Goal: Find specific page/section: Find specific page/section

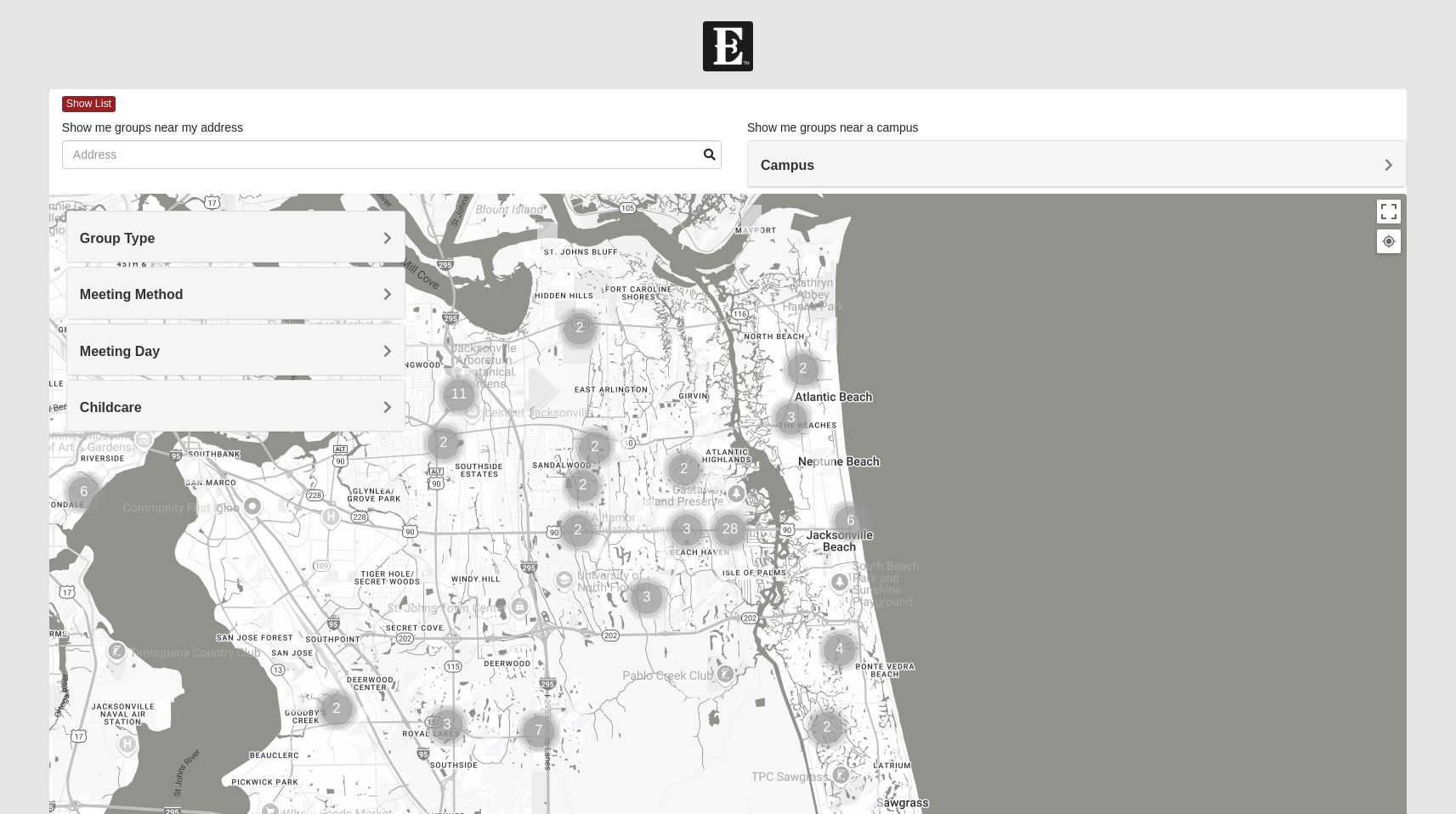
click at [800, 159] on span "Campus" at bounding box center [787, 165] width 53 height 14
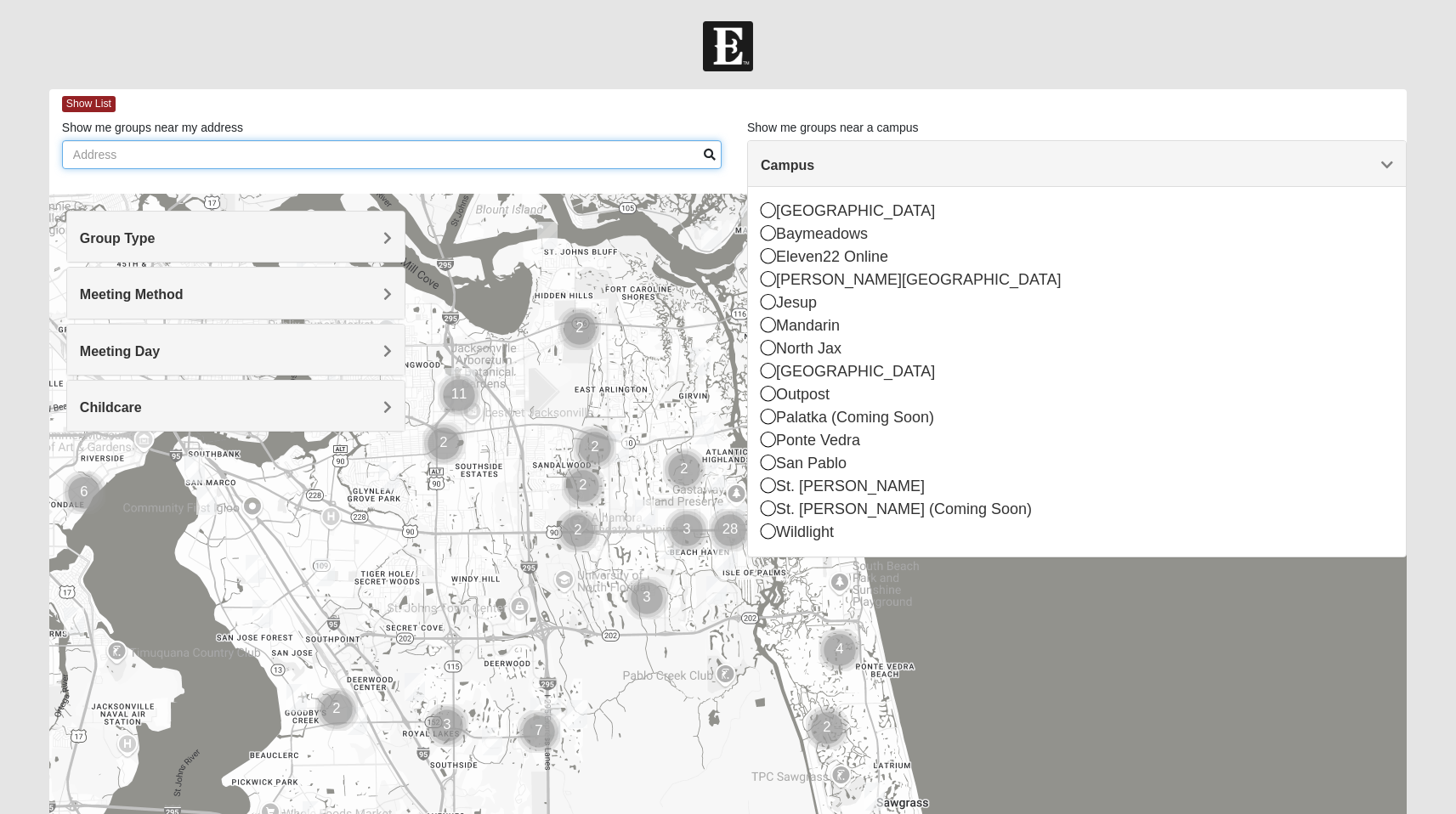
click at [222, 151] on input "Show me groups near my address" at bounding box center [392, 155] width 660 height 29
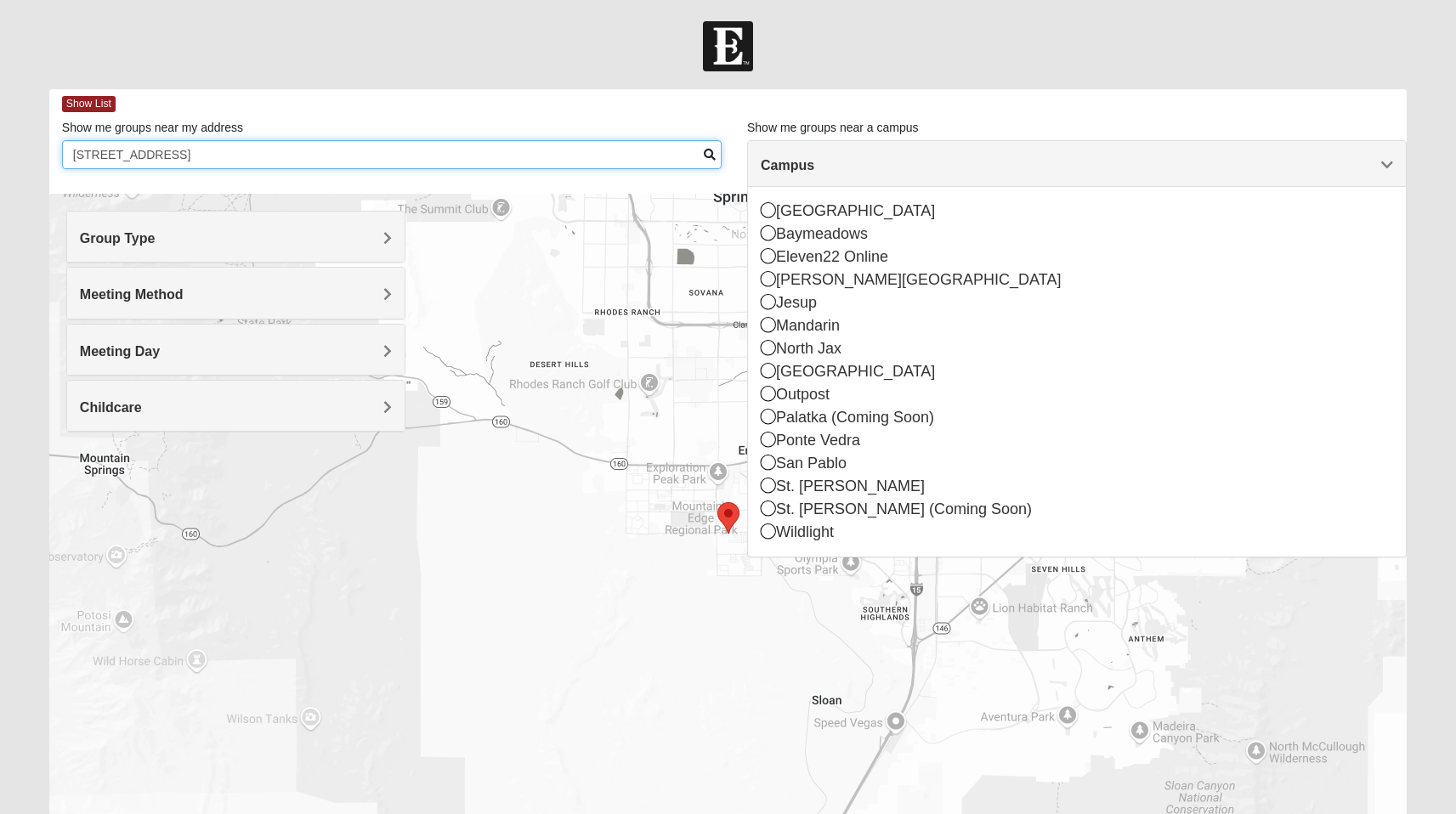
type input "[STREET_ADDRESS]"
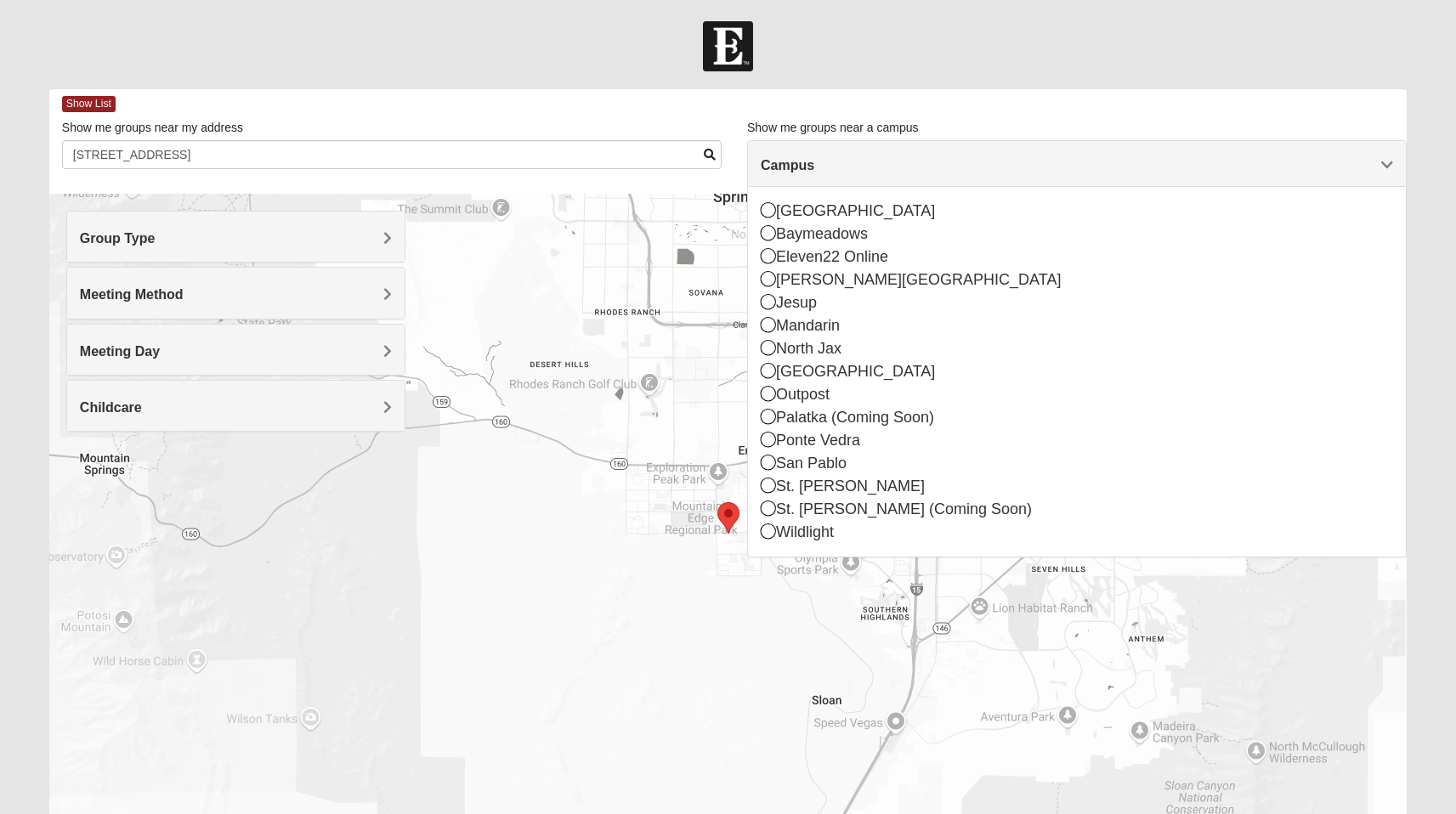
click at [1342, 177] on div "Campus" at bounding box center [1077, 164] width 658 height 46
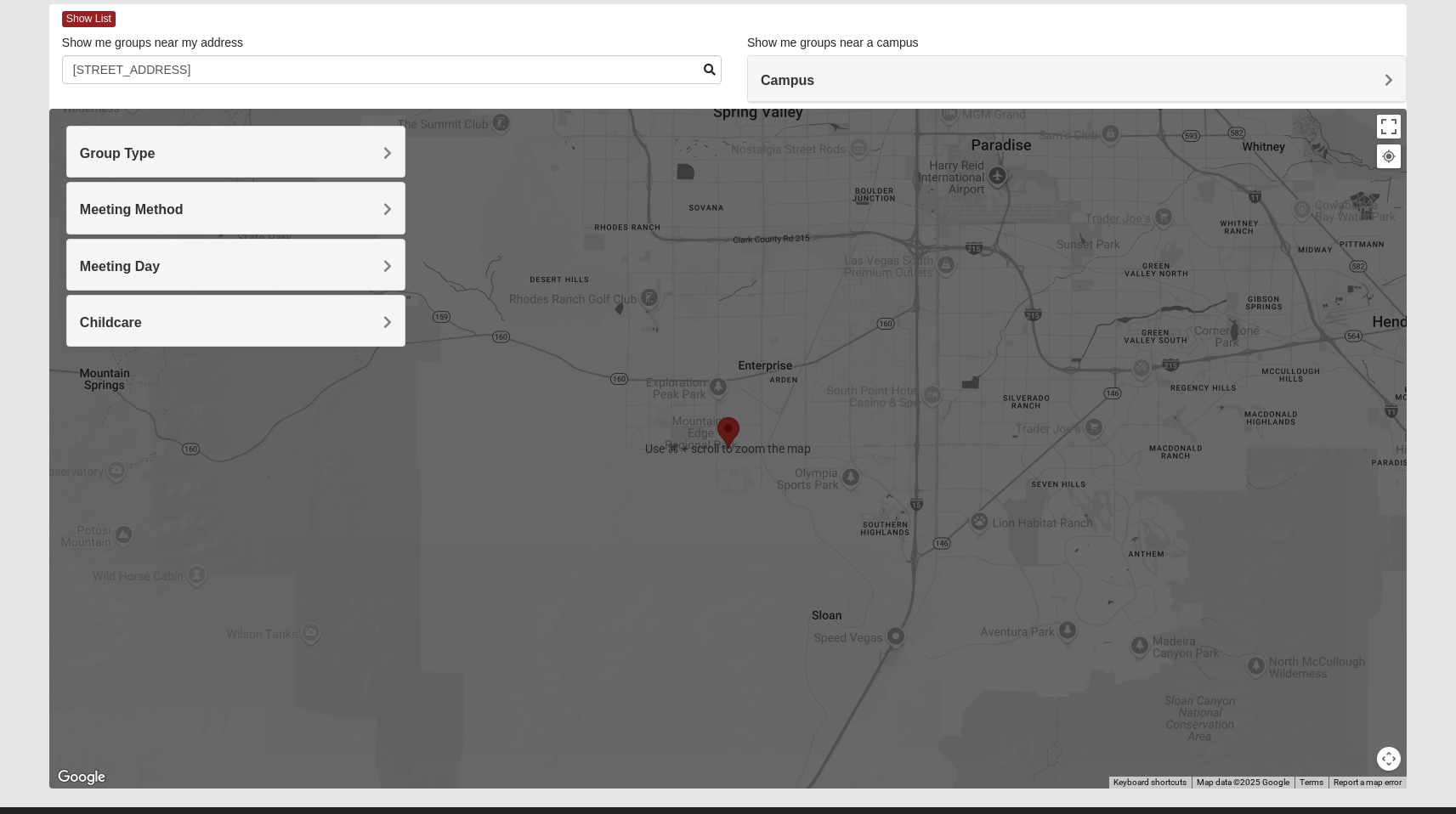
scroll to position [71, 0]
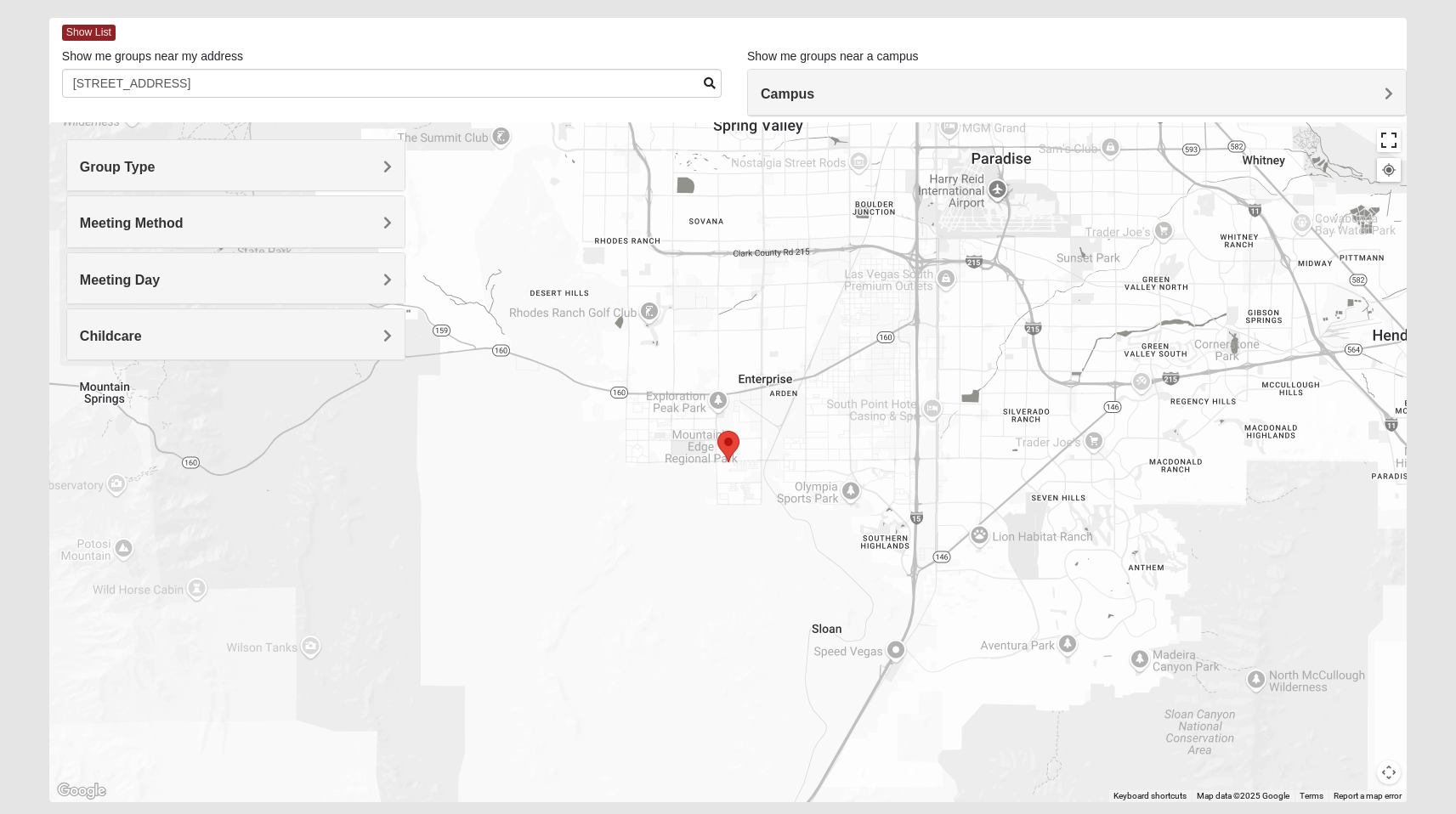
click at [1389, 146] on button "Toggle fullscreen view" at bounding box center [1388, 140] width 23 height 23
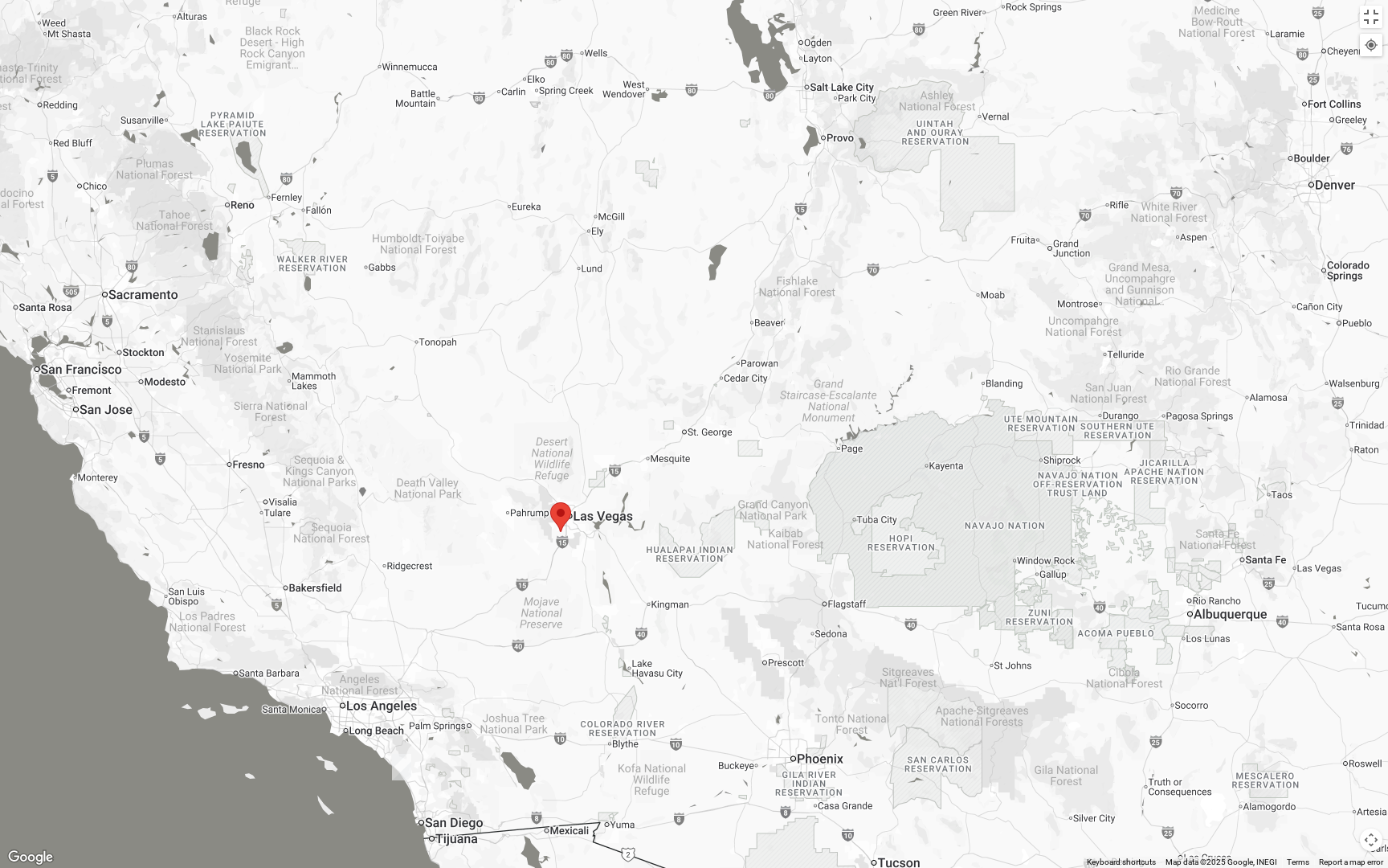
drag, startPoint x: 798, startPoint y: 612, endPoint x: 703, endPoint y: 569, distance: 104.3
click at [703, 571] on div at bounding box center [694, 434] width 1388 height 868
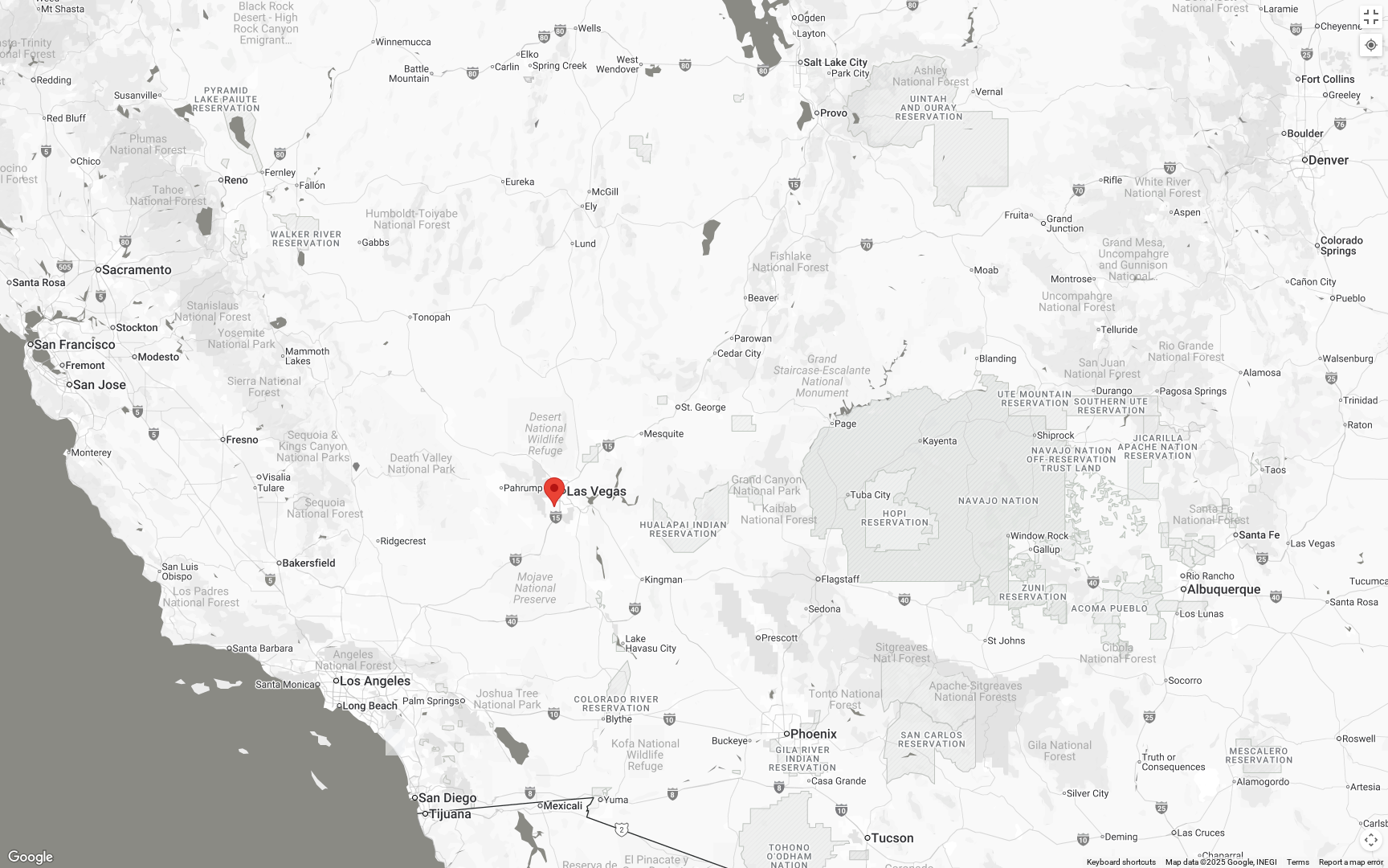
click at [395, 744] on img "Online Mens Brannen 92058" at bounding box center [395, 742] width 19 height 27
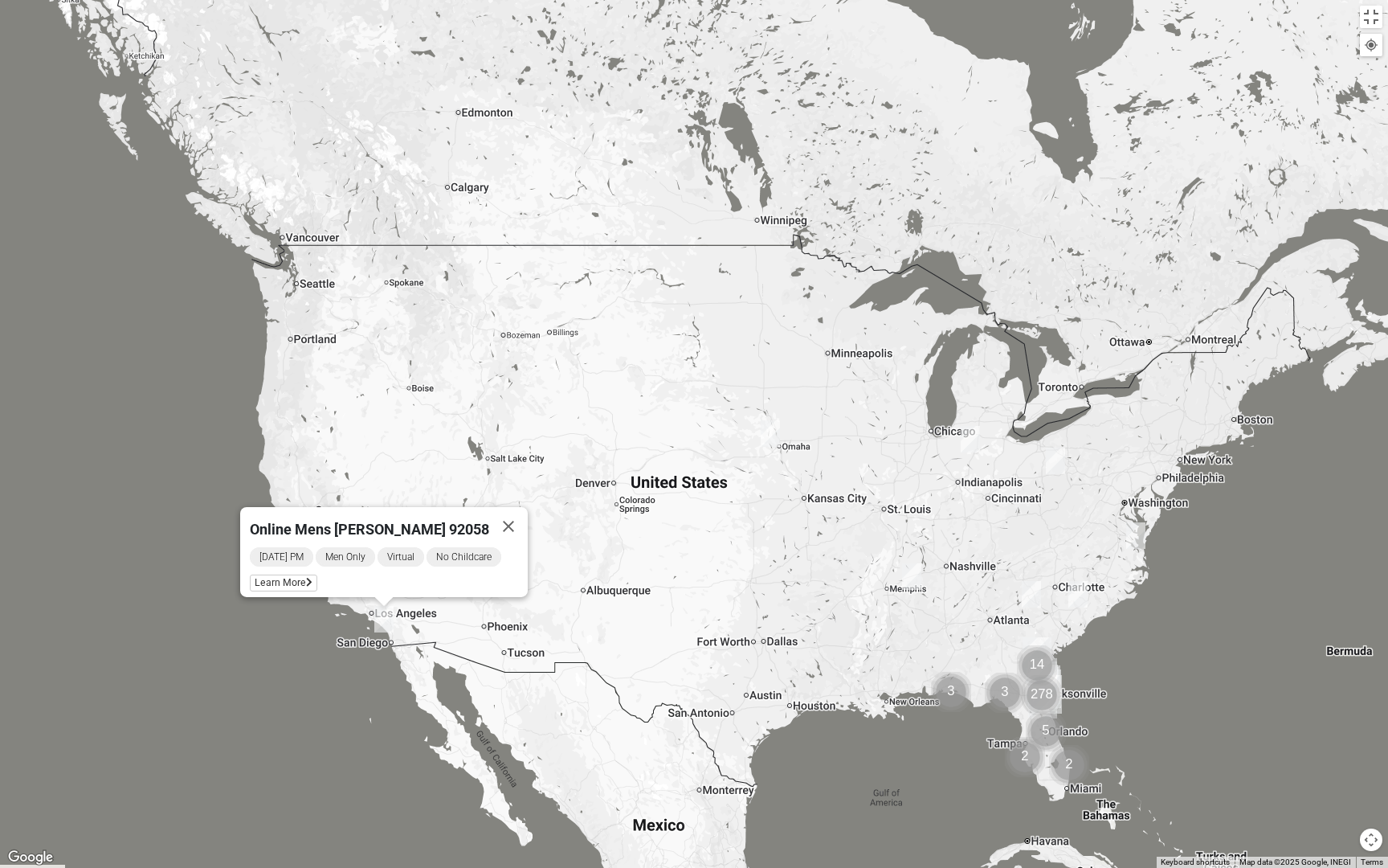
drag, startPoint x: 1054, startPoint y: 686, endPoint x: 808, endPoint y: 650, distance: 248.6
click at [808, 650] on div "Online Mens [PERSON_NAME] 92058 [DATE] PM Men Only Virtual No Childcare Learn M…" at bounding box center [694, 434] width 1388 height 868
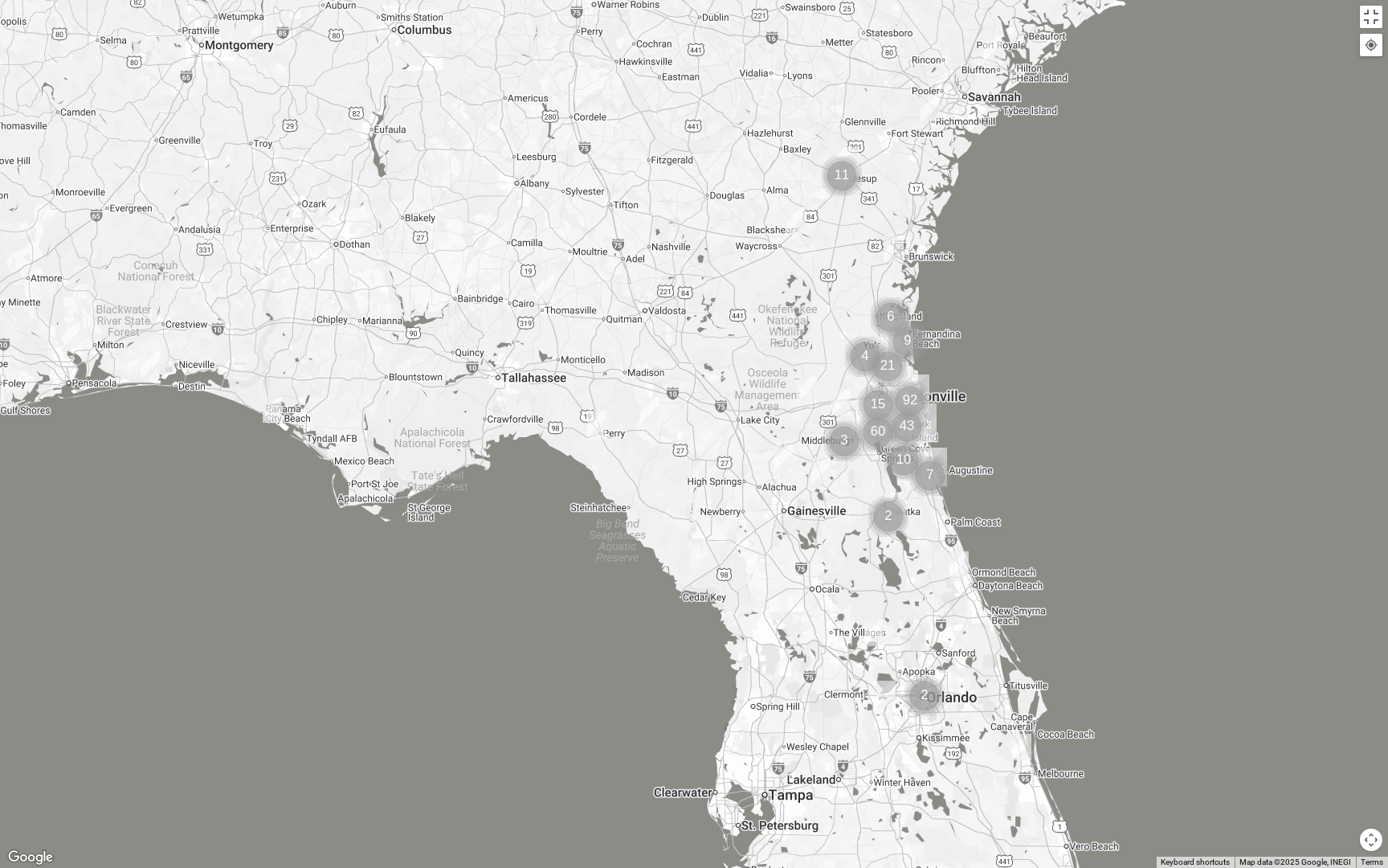
drag, startPoint x: 1022, startPoint y: 686, endPoint x: 631, endPoint y: 641, distance: 393.6
click at [631, 641] on div "Online Mens [PERSON_NAME] 92058 [DATE] PM Men Only Virtual No Childcare Learn M…" at bounding box center [694, 434] width 1388 height 868
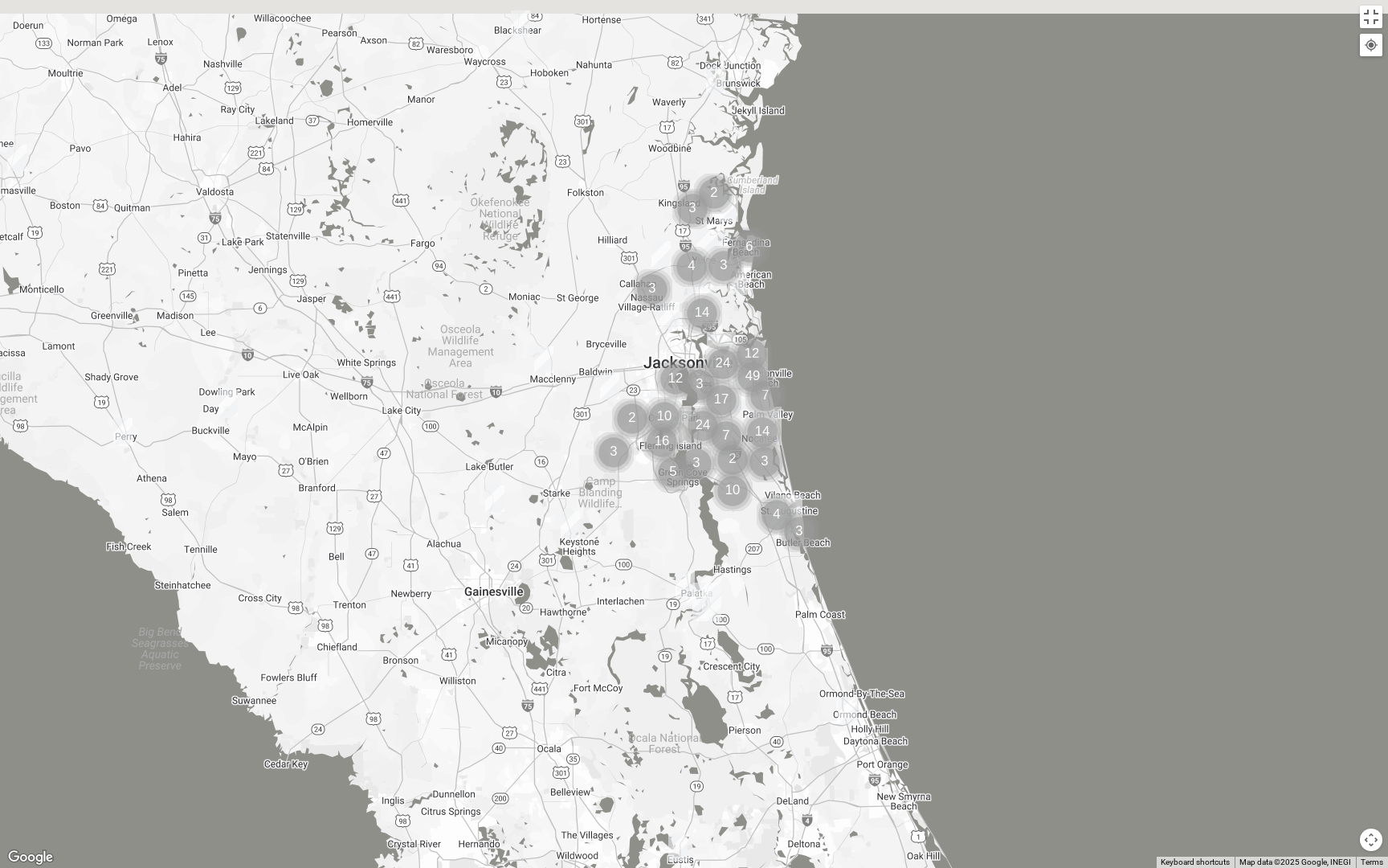
drag, startPoint x: 937, startPoint y: 429, endPoint x: 985, endPoint y: 627, distance: 203.7
click at [984, 627] on div "Online Mens [PERSON_NAME] 92058 [DATE] PM Men Only Virtual No Childcare Learn M…" at bounding box center [694, 434] width 1388 height 868
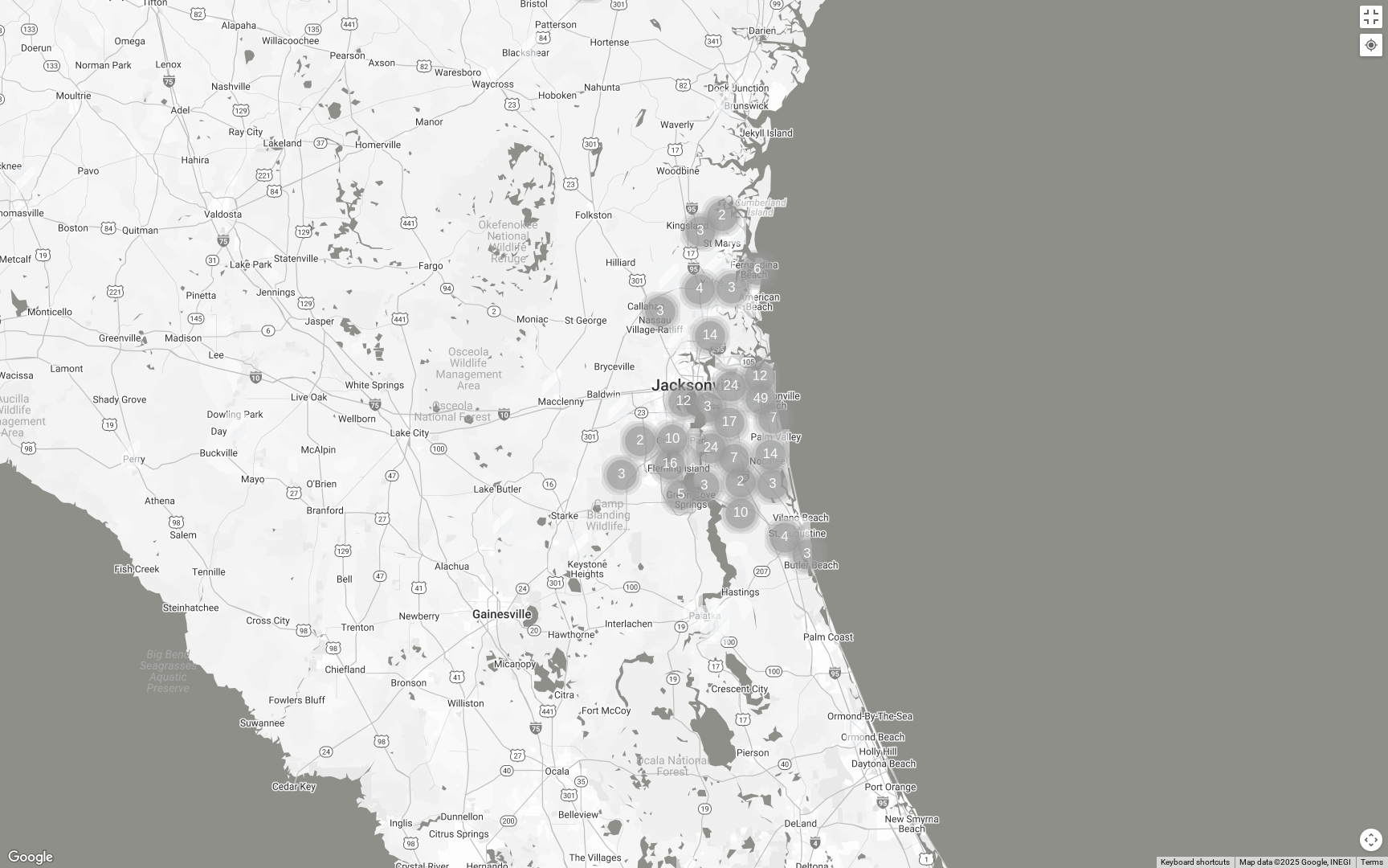
drag, startPoint x: 975, startPoint y: 446, endPoint x: 979, endPoint y: 737, distance: 291.0
click at [979, 737] on div "Online Mens [PERSON_NAME] 92058 [DATE] PM Men Only Virtual No Childcare Learn M…" at bounding box center [694, 434] width 1388 height 868
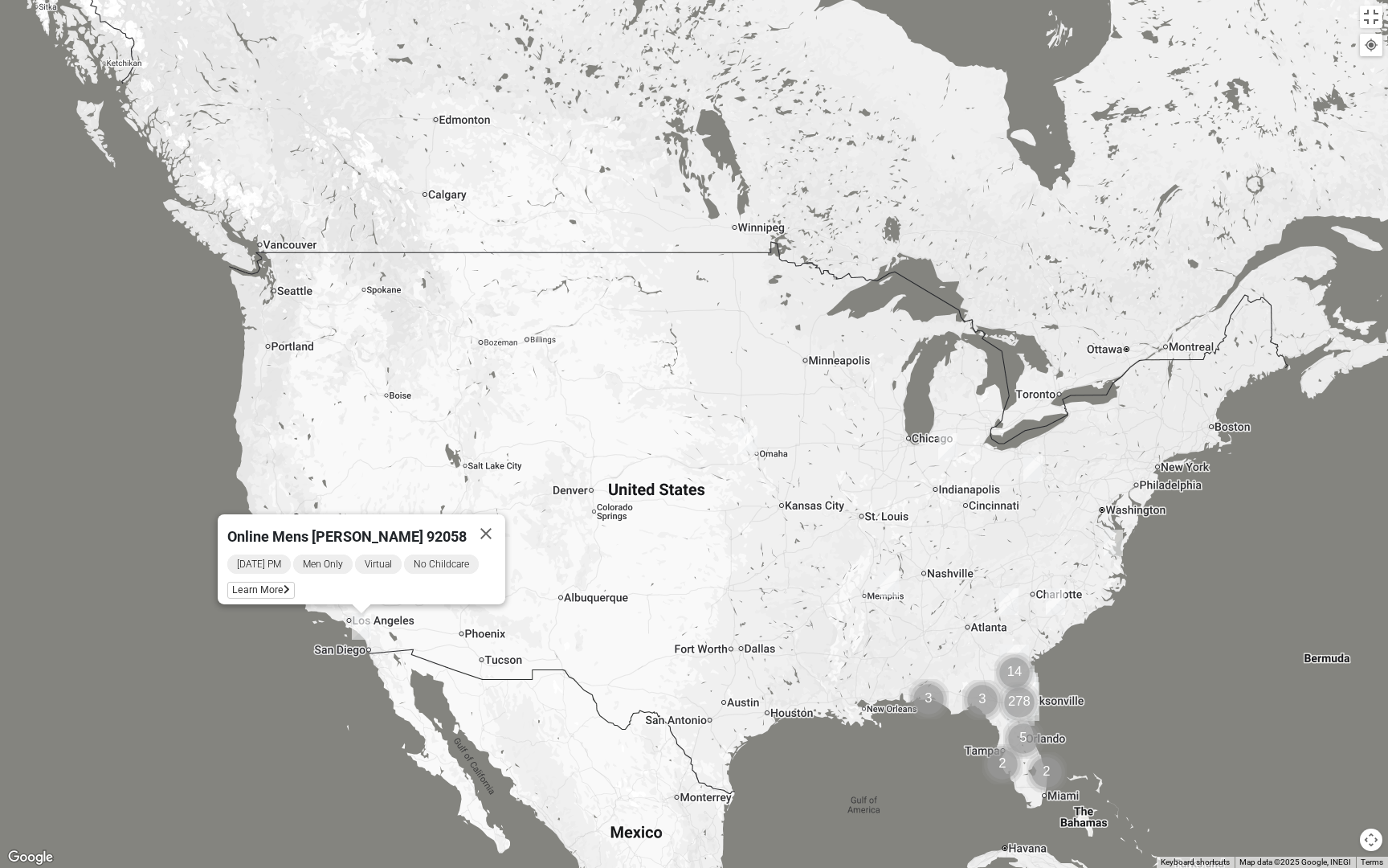
drag, startPoint x: 1067, startPoint y: 676, endPoint x: 1121, endPoint y: 615, distance: 81.5
click at [1122, 616] on div "Online Mens [PERSON_NAME] 92058 [DATE] PM Men Only Virtual No Childcare Learn M…" at bounding box center [694, 434] width 1388 height 868
